Goal: Task Accomplishment & Management: Use online tool/utility

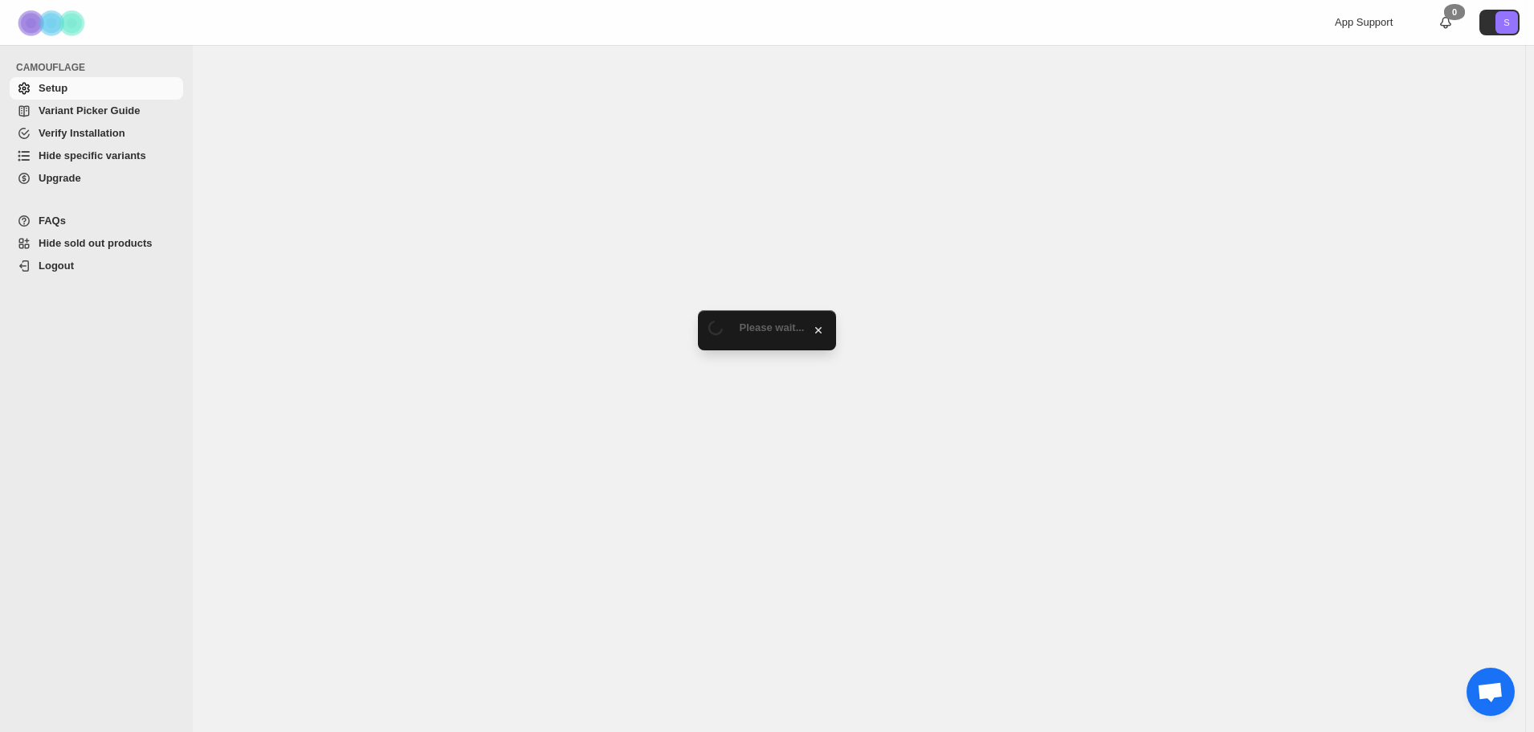
drag, startPoint x: 93, startPoint y: 160, endPoint x: 141, endPoint y: 205, distance: 65.9
click at [93, 160] on span "Hide specific variants" at bounding box center [93, 155] width 108 height 12
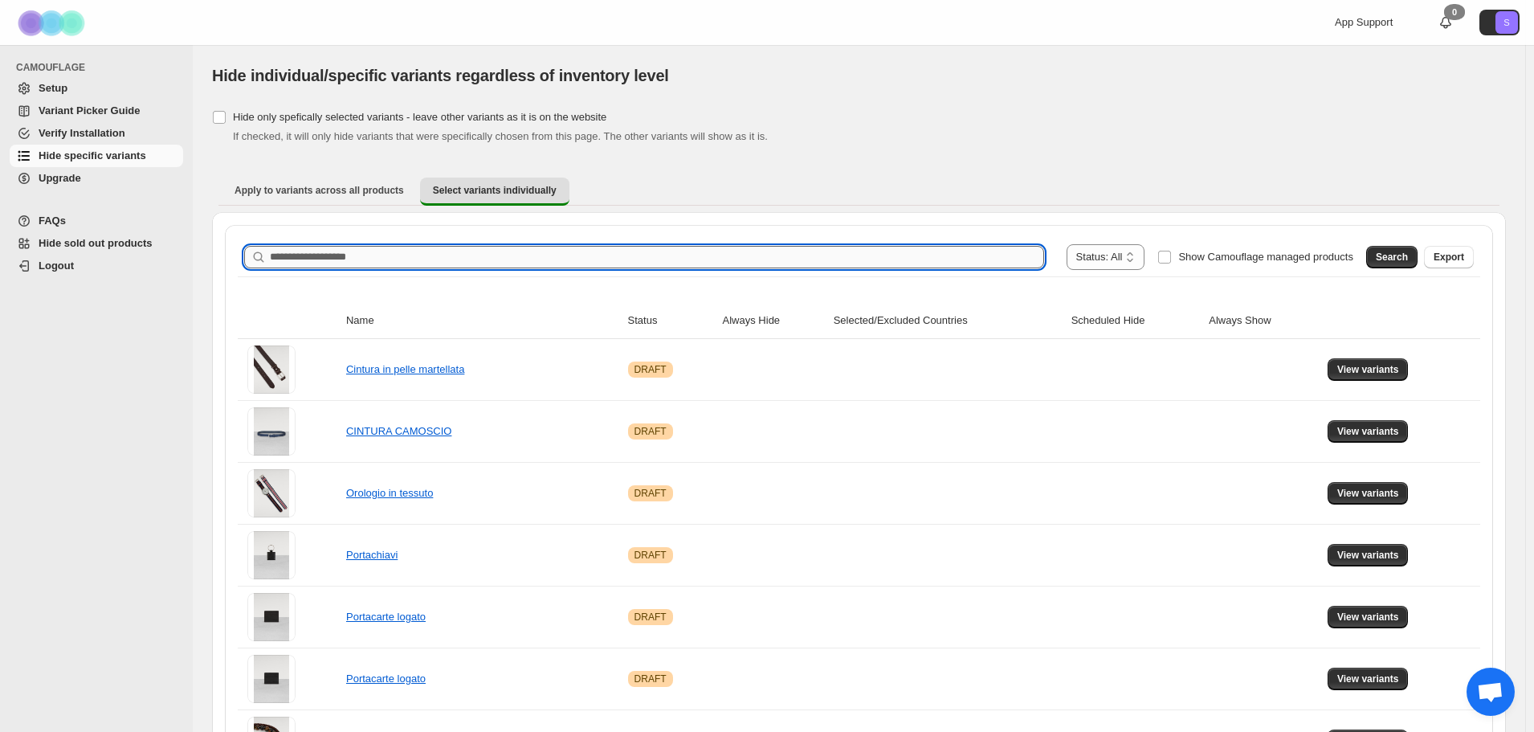
click at [385, 251] on input "Search product name" at bounding box center [657, 257] width 774 height 22
type input "*****"
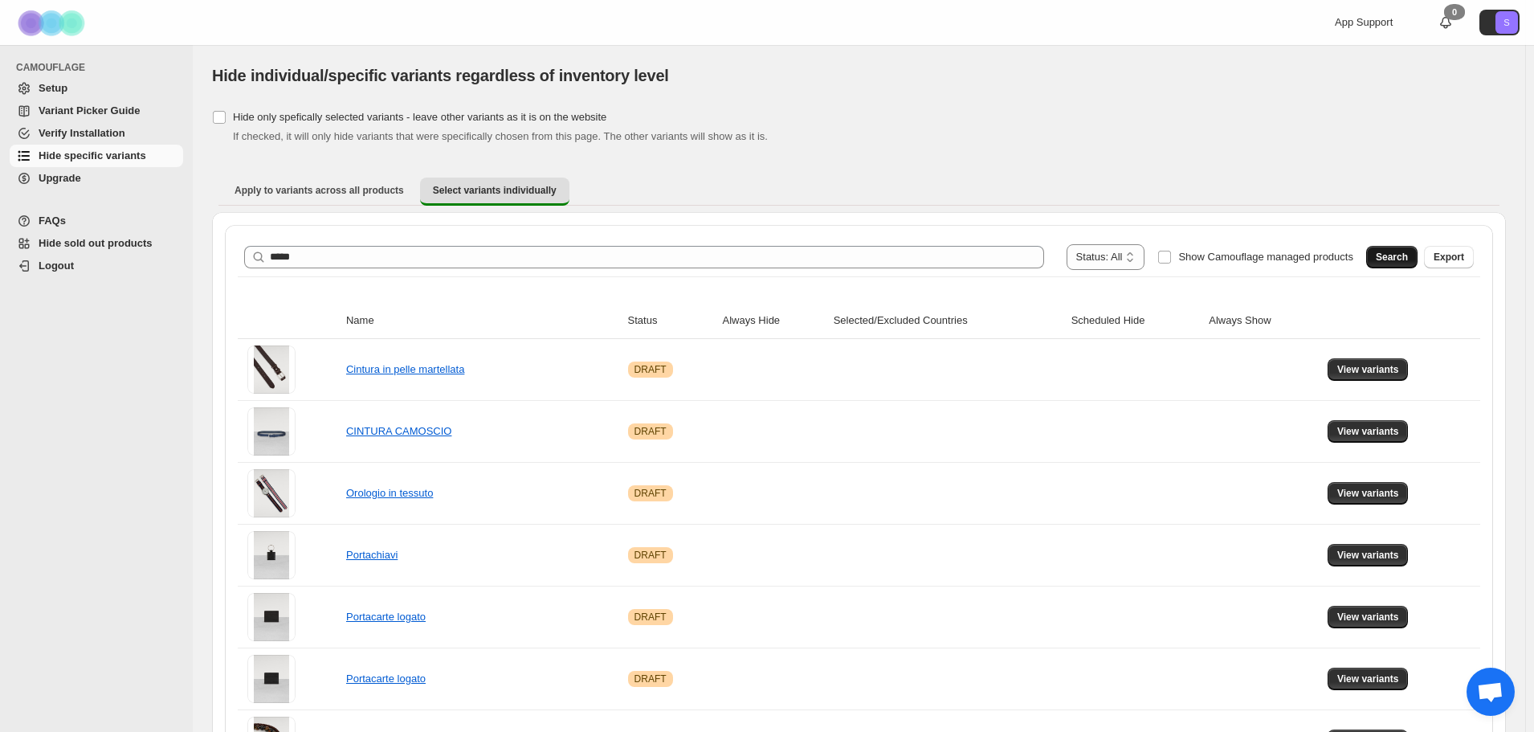
click at [1417, 261] on button "Search" at bounding box center [1391, 257] width 51 height 22
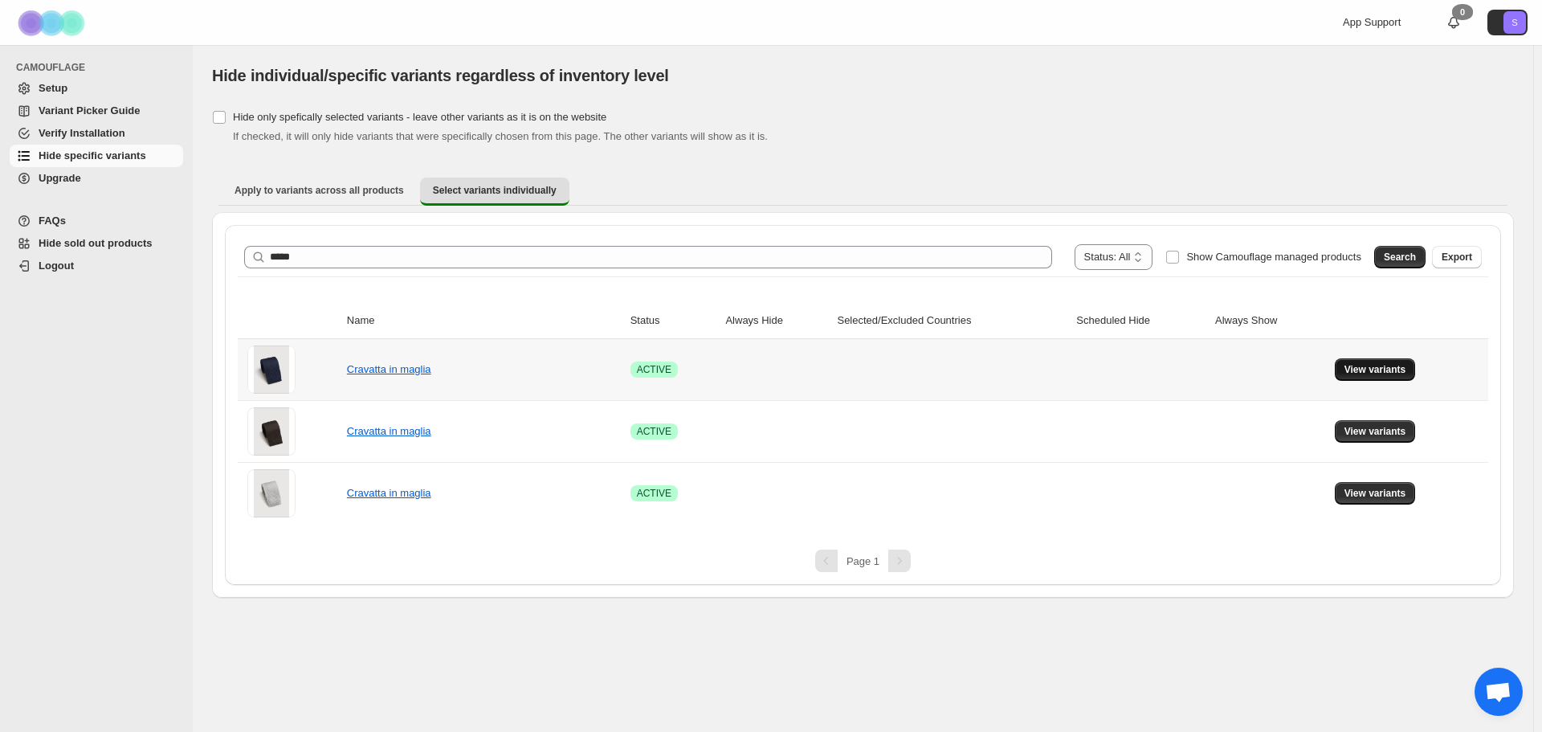
click at [1360, 364] on span "View variants" at bounding box center [1375, 369] width 62 height 13
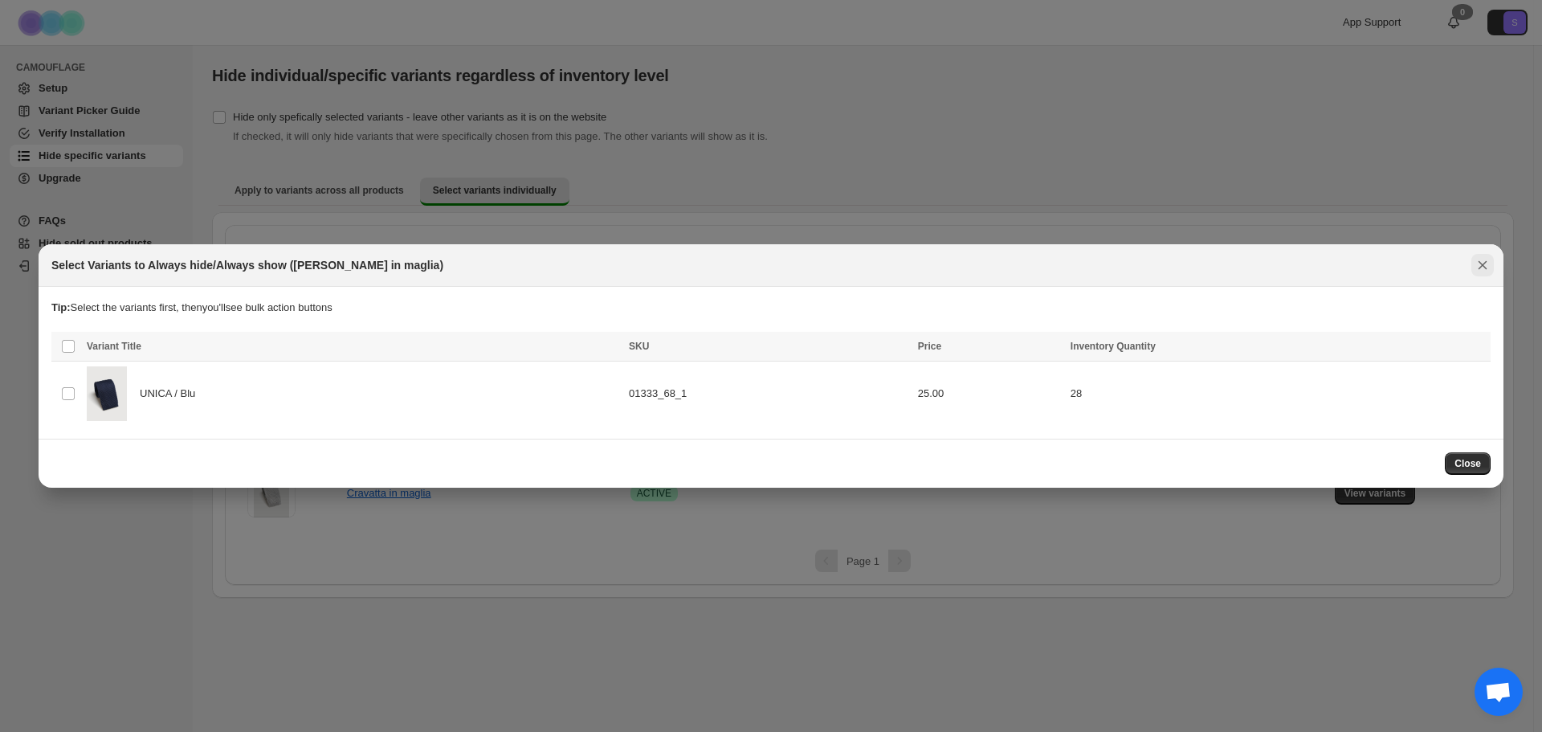
click at [1487, 264] on icon "Close" at bounding box center [1482, 265] width 16 height 16
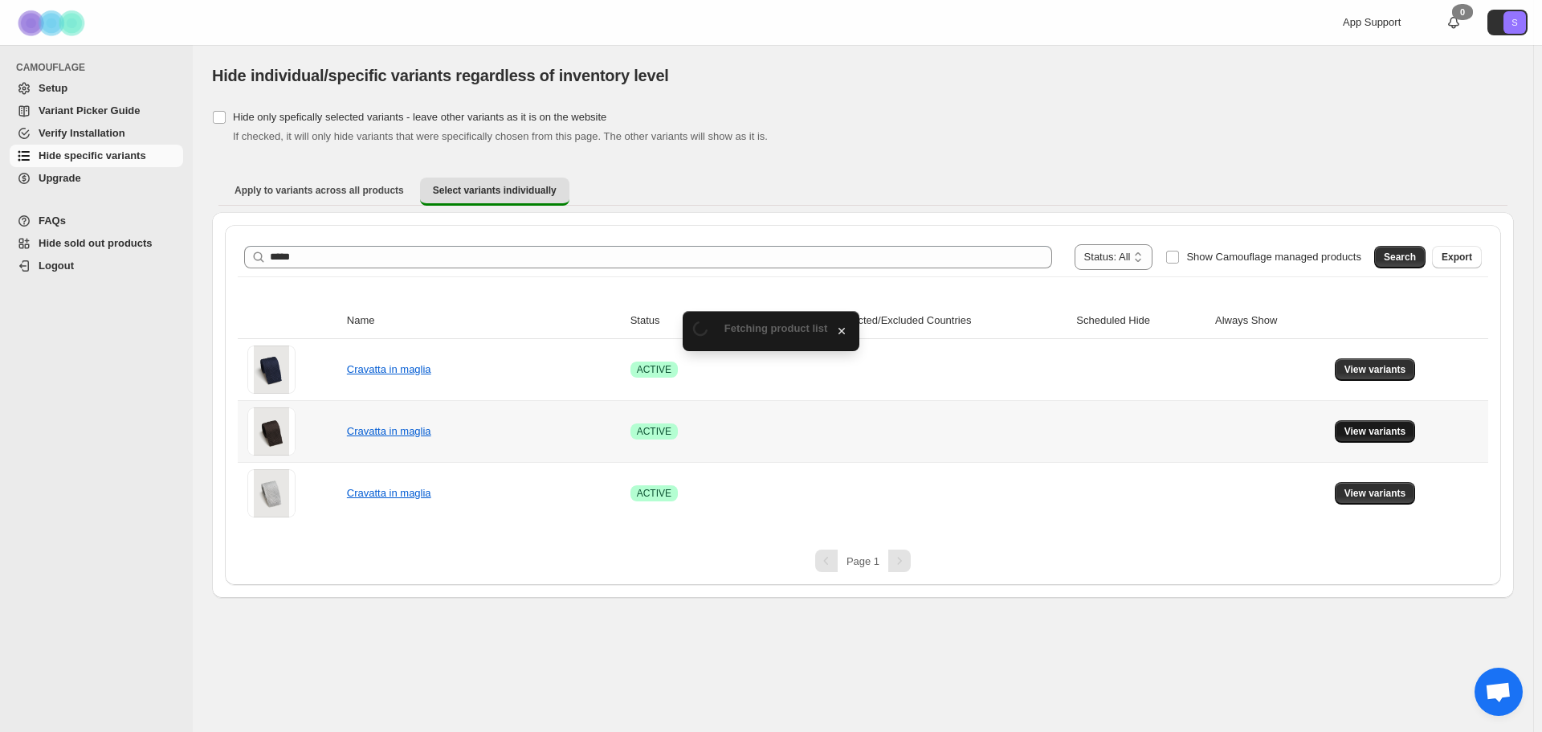
click at [1362, 425] on button "View variants" at bounding box center [1375, 431] width 81 height 22
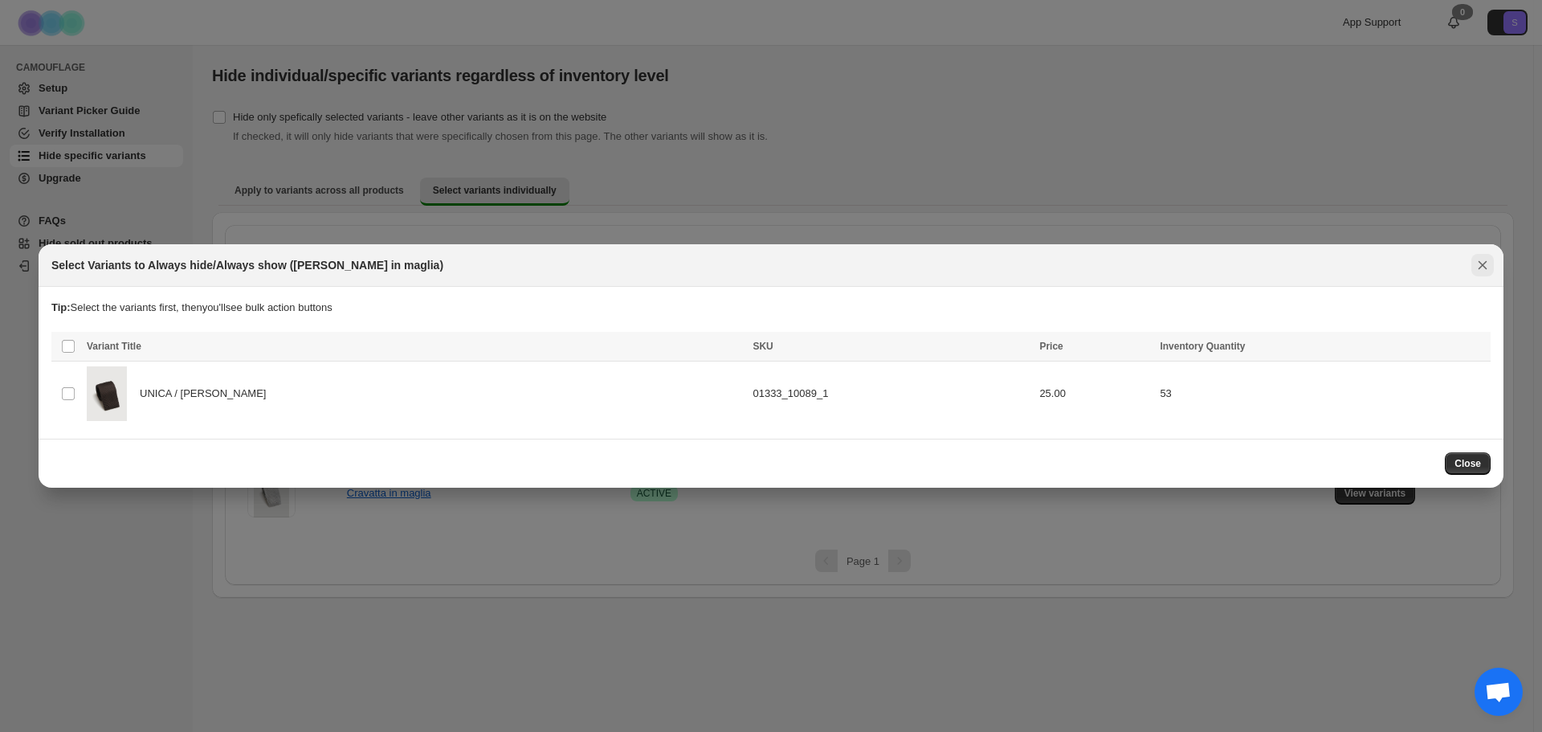
click at [1487, 268] on icon "Close" at bounding box center [1482, 265] width 16 height 16
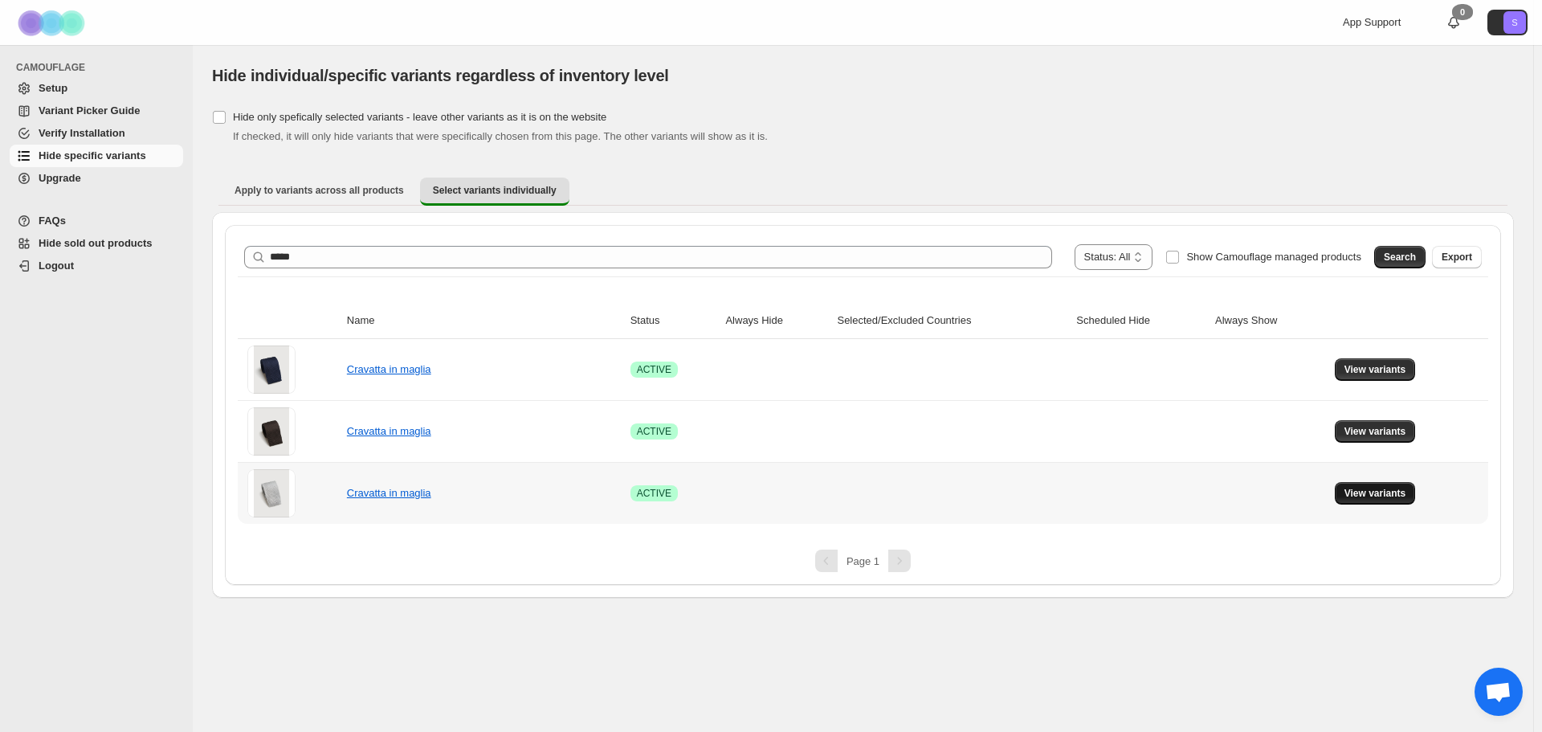
click at [1352, 483] on button "View variants" at bounding box center [1375, 493] width 81 height 22
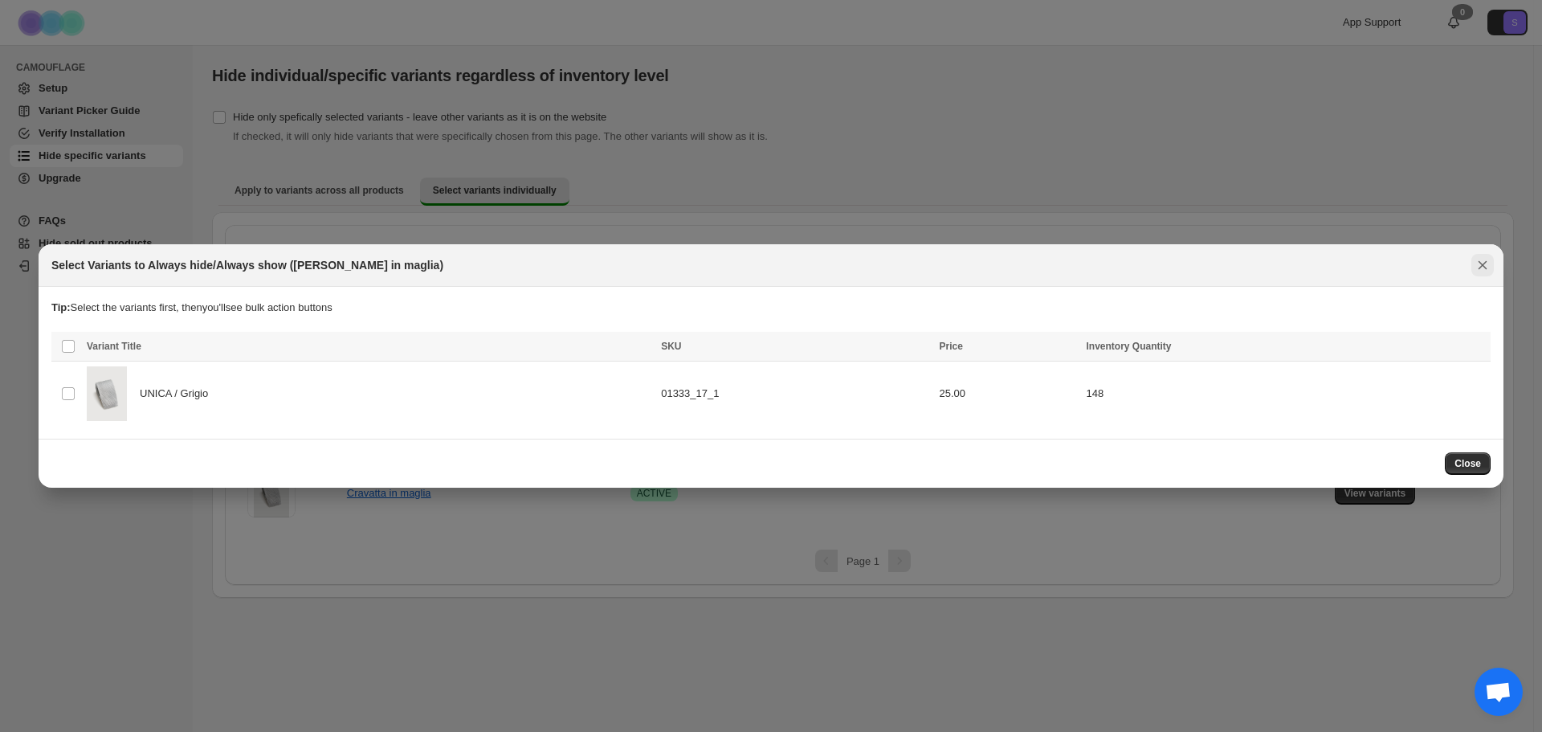
click at [1481, 264] on icon "Close" at bounding box center [1482, 265] width 9 height 9
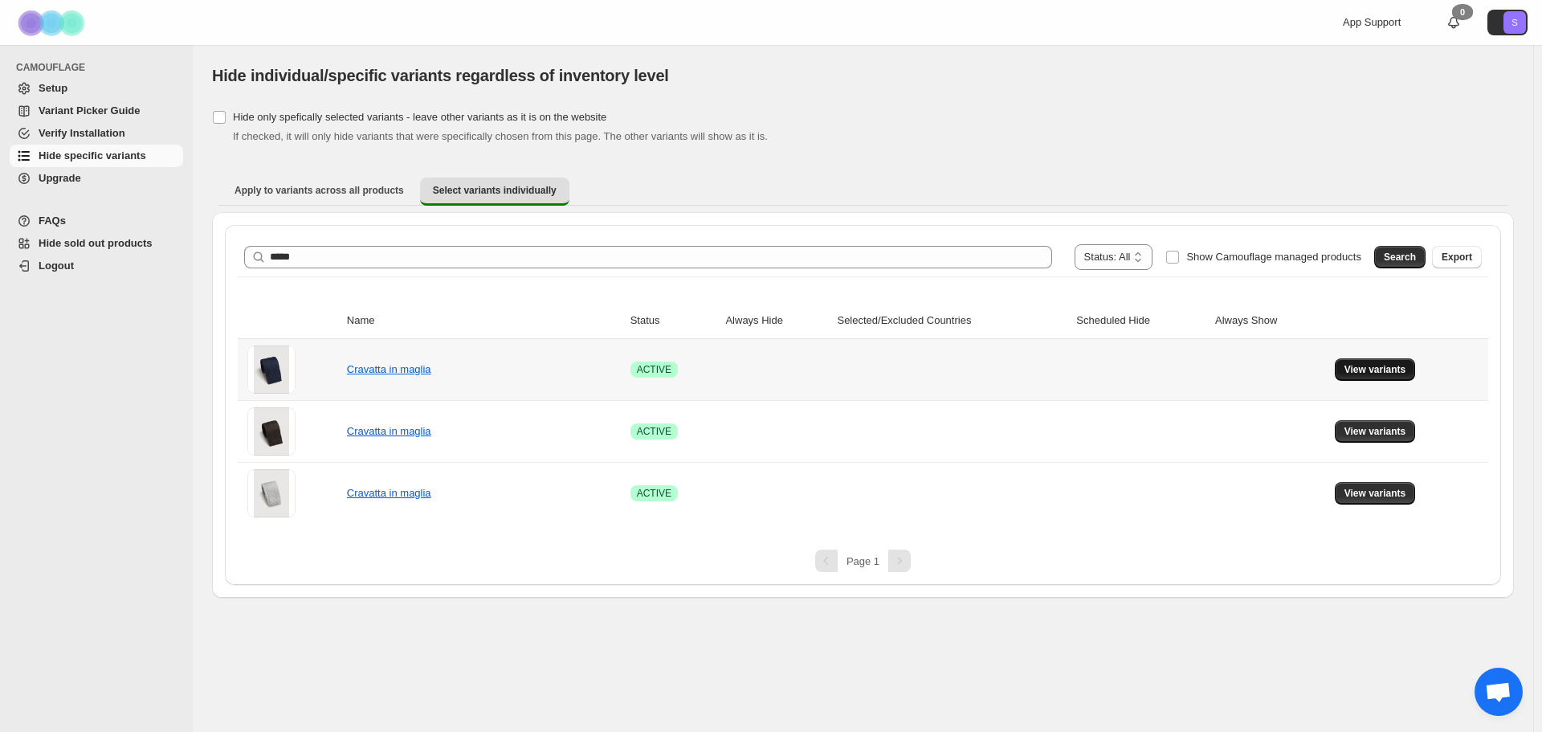
click at [1370, 365] on span "View variants" at bounding box center [1375, 369] width 62 height 13
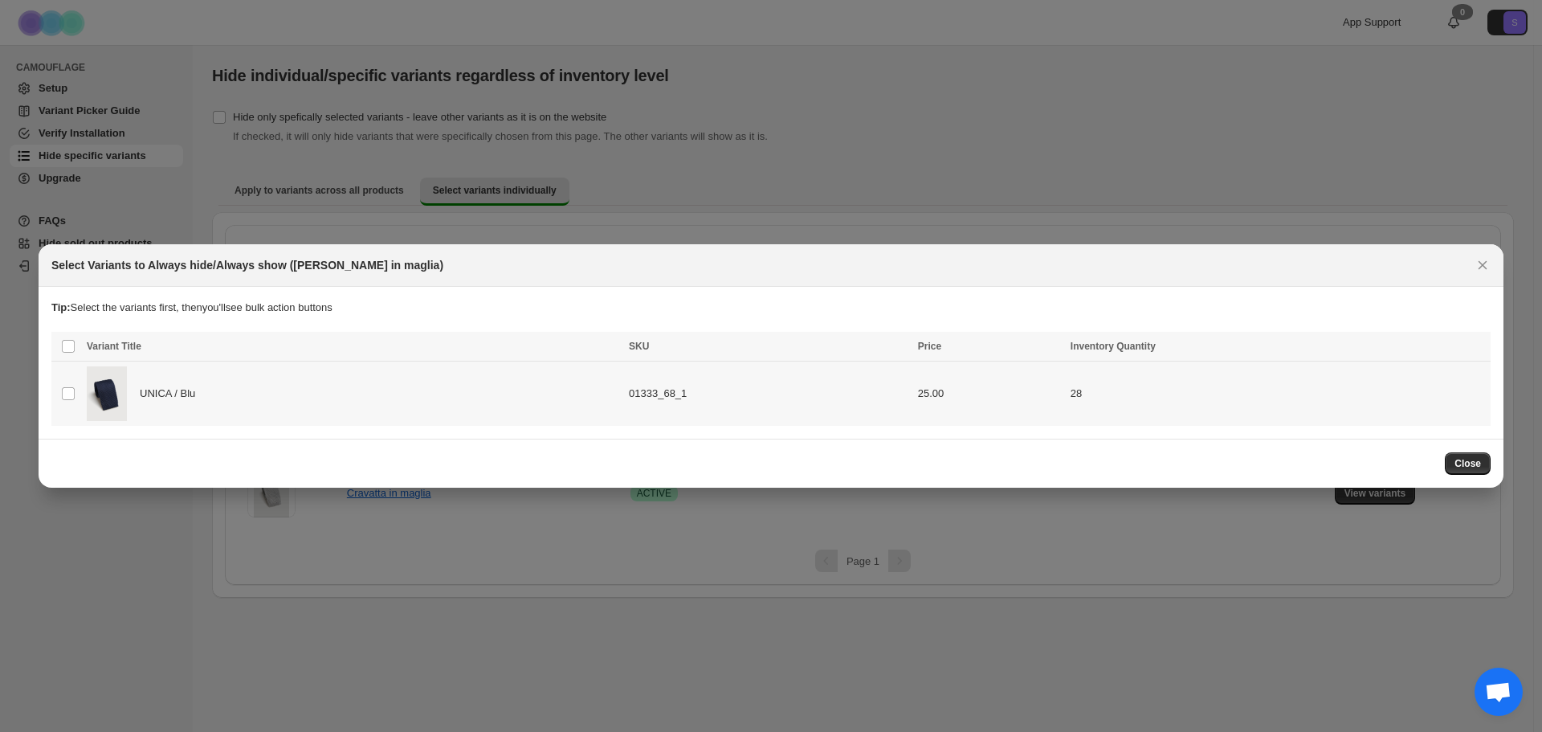
click at [69, 401] on td "Select product variant" at bounding box center [66, 393] width 31 height 64
click at [1148, 351] on span "Always hide" at bounding box center [1130, 347] width 55 height 13
